Goal: Check status: Check status

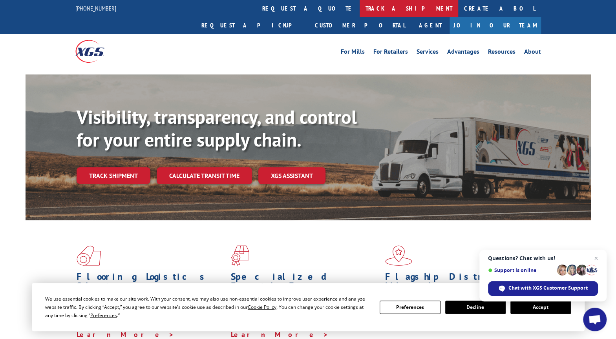
click at [359, 5] on link "track a shipment" at bounding box center [408, 8] width 98 height 17
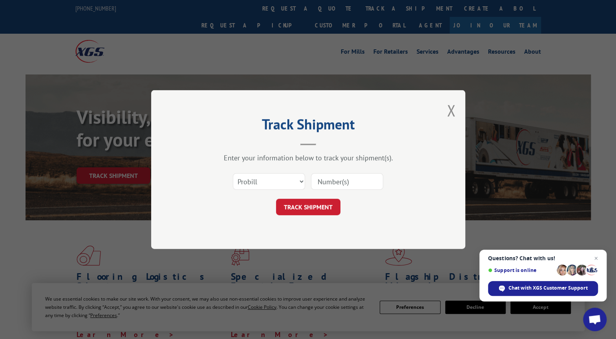
click at [323, 181] on input at bounding box center [347, 181] width 72 height 16
paste input "XGSIQ#944944"
click at [320, 183] on input "XGSIQ#944944" at bounding box center [347, 181] width 72 height 16
type input "XGSIQ#944944"
click at [316, 206] on button "TRACK SHIPMENT" at bounding box center [308, 207] width 64 height 16
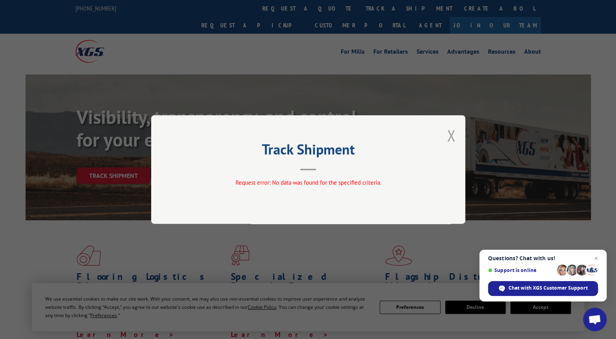
click at [452, 133] on button "Close modal" at bounding box center [451, 135] width 9 height 21
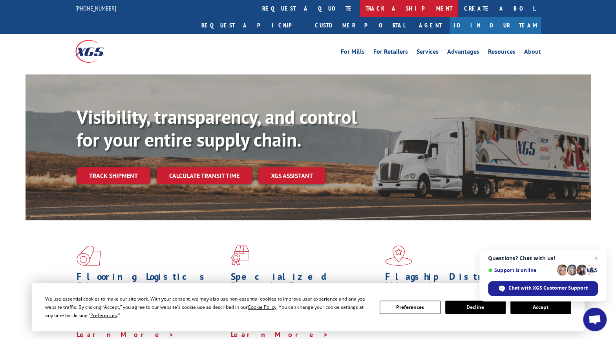
click at [359, 9] on link "track a shipment" at bounding box center [408, 8] width 98 height 17
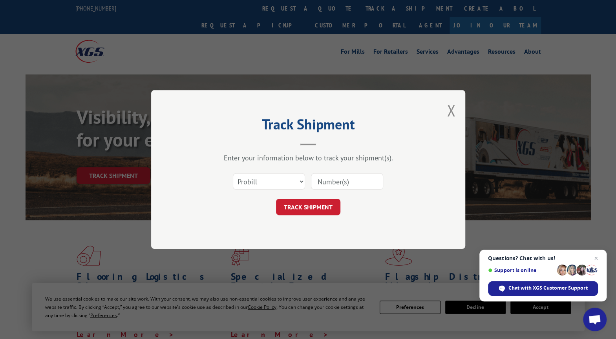
click at [333, 180] on input at bounding box center [347, 181] width 72 height 16
paste input "XGSIQ#944944"
drag, startPoint x: 342, startPoint y: 179, endPoint x: 284, endPoint y: 174, distance: 57.6
click at [286, 175] on div "Select category... Probill BOL PO XGSIQ#944944" at bounding box center [307, 182] width 235 height 26
type input "944944"
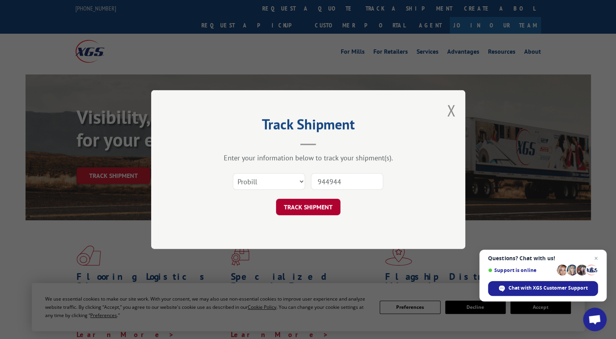
click at [315, 205] on button "TRACK SHIPMENT" at bounding box center [308, 207] width 64 height 16
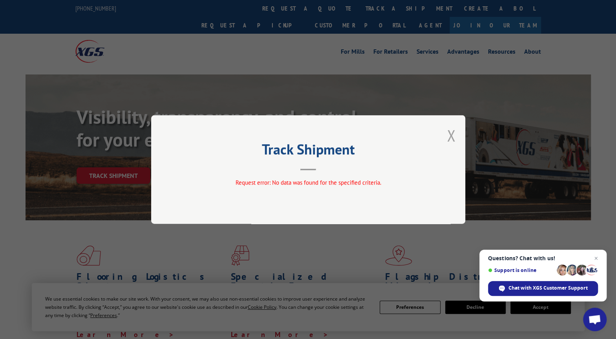
click at [450, 136] on button "Close modal" at bounding box center [451, 135] width 9 height 21
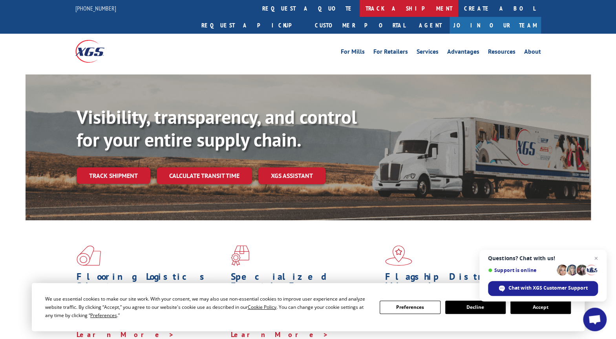
click at [359, 7] on link "track a shipment" at bounding box center [408, 8] width 98 height 17
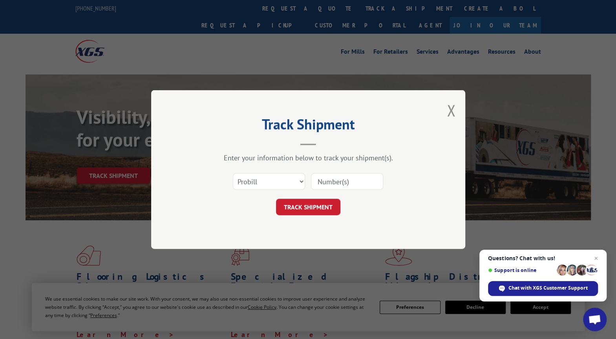
click at [333, 185] on input at bounding box center [347, 181] width 72 height 16
type input "85913"
click at [325, 208] on button "TRACK SHIPMENT" at bounding box center [308, 207] width 64 height 16
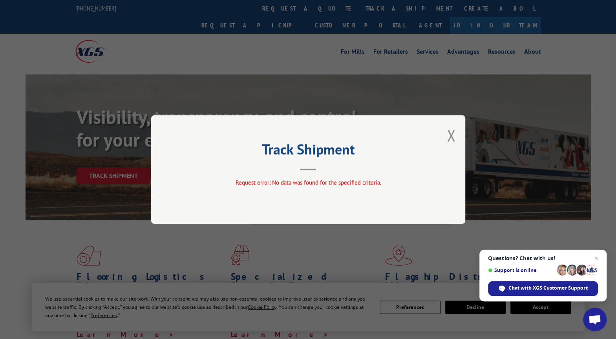
click at [444, 138] on div "Track Shipment Request error: No data was found for the specified criteria." at bounding box center [308, 169] width 314 height 109
click at [449, 140] on button "Close modal" at bounding box center [451, 135] width 9 height 21
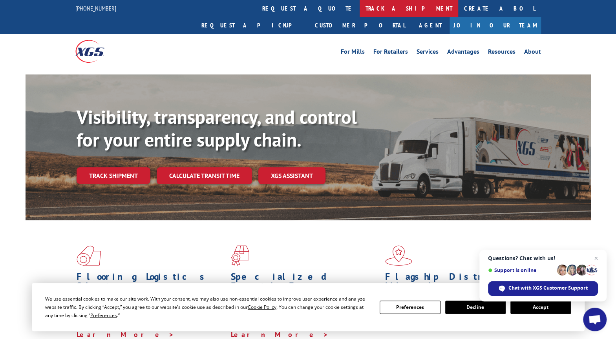
click at [359, 7] on link "track a shipment" at bounding box center [408, 8] width 98 height 17
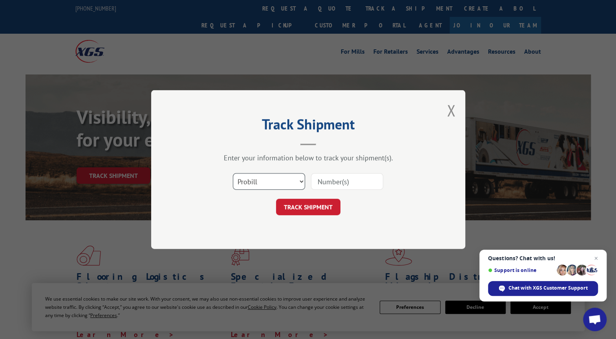
click at [280, 183] on select "Select category... Probill BOL PO" at bounding box center [269, 181] width 72 height 16
select select "bol"
click at [233, 173] on select "Select category... Probill BOL PO" at bounding box center [269, 181] width 72 height 16
click at [348, 186] on input at bounding box center [347, 181] width 72 height 16
paste input "TFD-040397.A"
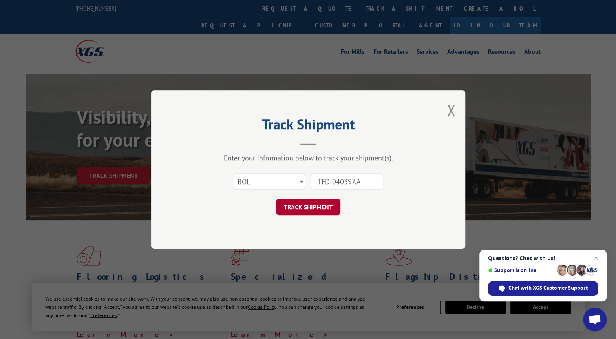
type input "TFD-040397.A"
click at [293, 207] on button "TRACK SHIPMENT" at bounding box center [308, 207] width 64 height 16
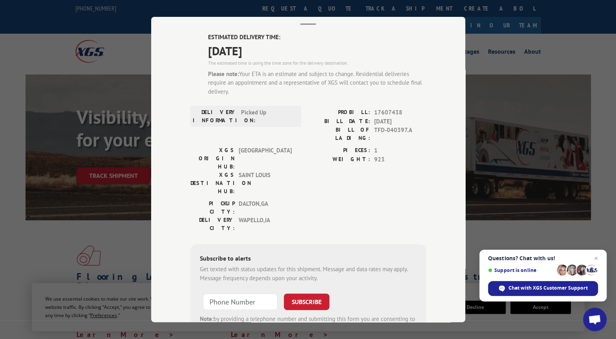
scroll to position [78, 0]
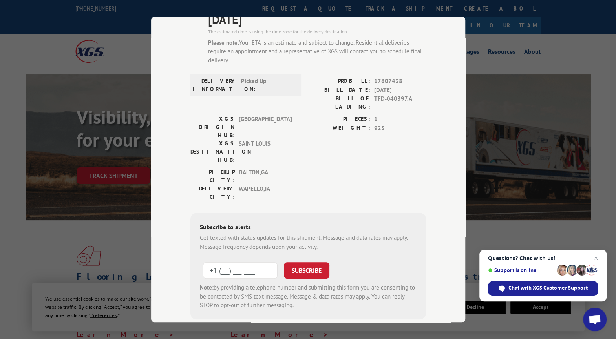
click at [242, 263] on input "+1 (___) ___-____" at bounding box center [240, 271] width 75 height 16
type input "[PHONE_NUMBER]"
click at [314, 263] on button "SUBSCRIBE" at bounding box center [307, 271] width 46 height 16
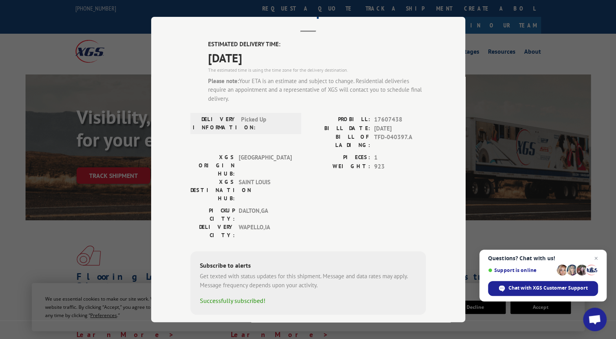
click at [597, 48] on div "Track Shipment ESTIMATED DELIVERY TIME: [DATE] The estimated time is using the …" at bounding box center [308, 169] width 616 height 339
